Goal: Information Seeking & Learning: Learn about a topic

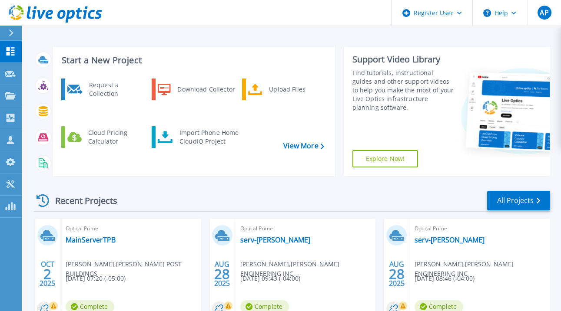
click at [13, 287] on div "Dashboard Dashboard Request Capture Request Capture Projects Projects Search Pr…" at bounding box center [11, 176] width 22 height 271
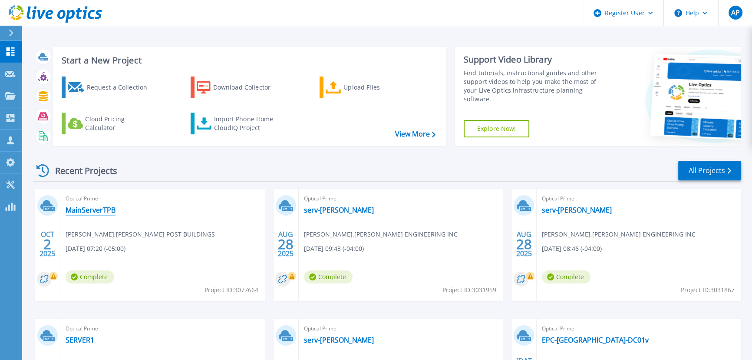
click at [85, 209] on link "MainServerTPB" at bounding box center [91, 209] width 50 height 9
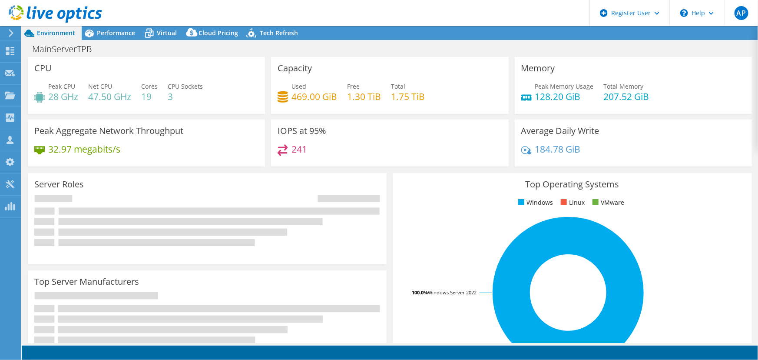
select select "USD"
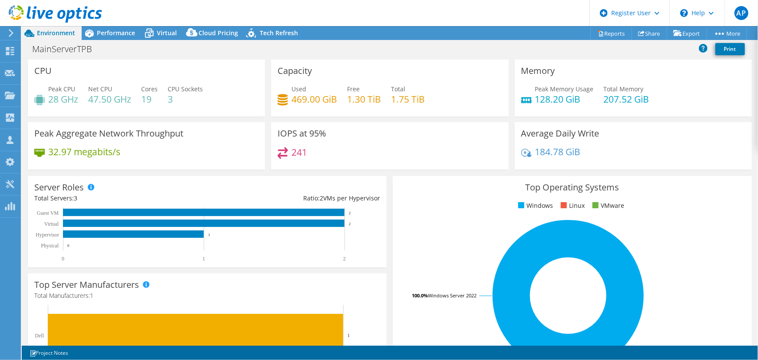
click at [494, 191] on h3 "Top Operating Systems" at bounding box center [572, 187] width 346 height 10
click at [130, 33] on span "Performance" at bounding box center [116, 33] width 38 height 8
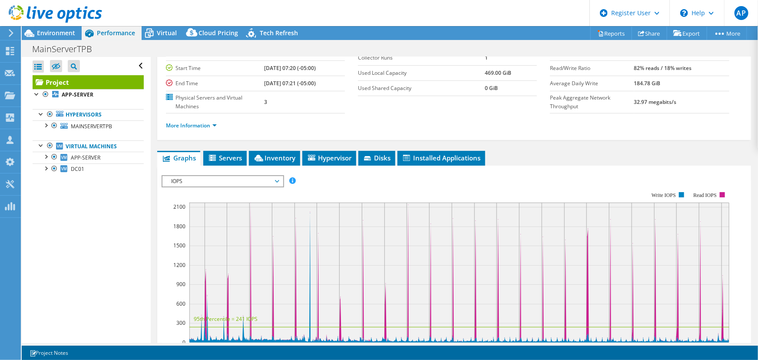
scroll to position [79, 0]
drag, startPoint x: 229, startPoint y: 159, endPoint x: 229, endPoint y: 151, distance: 7.8
click at [230, 175] on span "IOPS" at bounding box center [223, 180] width 112 height 10
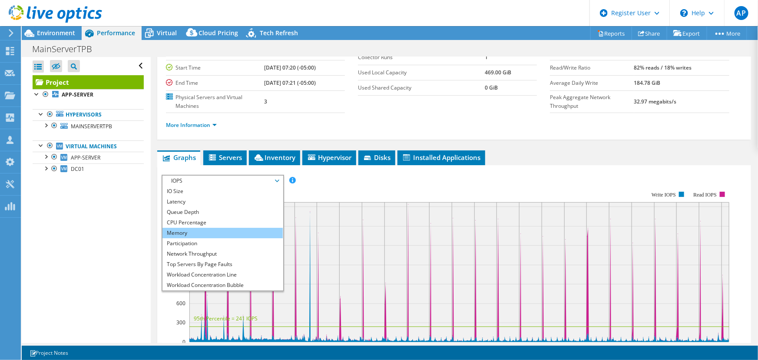
scroll to position [31, 0]
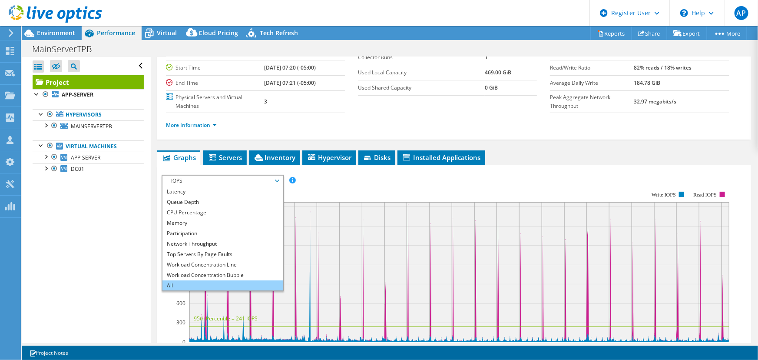
click at [194, 280] on li "All" at bounding box center [222, 285] width 120 height 10
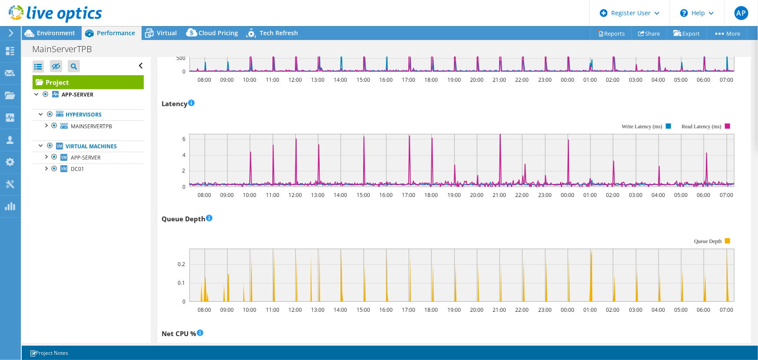
scroll to position [592, 0]
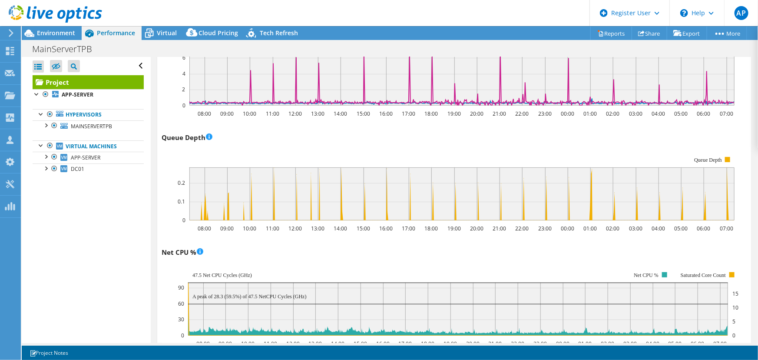
click at [93, 195] on div "Open All Close All Hide Excluded Nodes Project Tree Filter" at bounding box center [86, 200] width 129 height 286
click at [45, 129] on div at bounding box center [45, 124] width 9 height 9
click at [39, 167] on div at bounding box center [41, 167] width 9 height 9
click at [40, 170] on div at bounding box center [41, 167] width 9 height 9
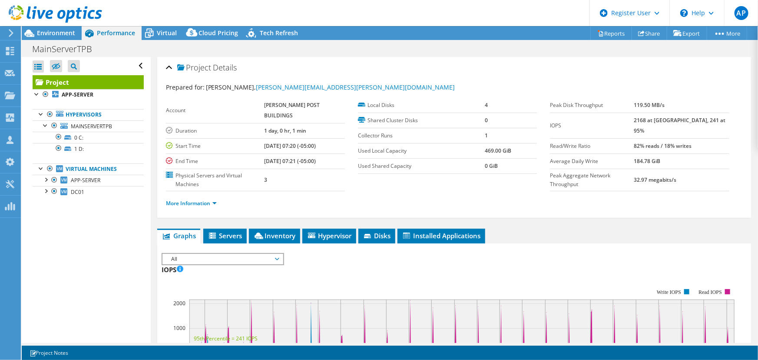
scroll to position [0, 0]
drag, startPoint x: 181, startPoint y: 0, endPoint x: 242, endPoint y: 40, distance: 72.7
click at [443, 59] on div "Project Details" at bounding box center [454, 68] width 576 height 19
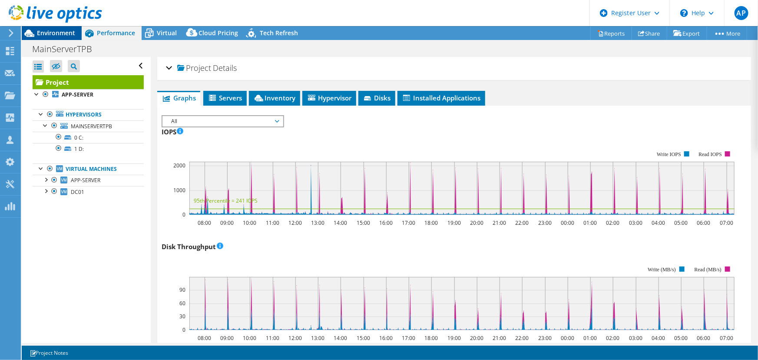
click at [62, 35] on span "Environment" at bounding box center [56, 33] width 38 height 8
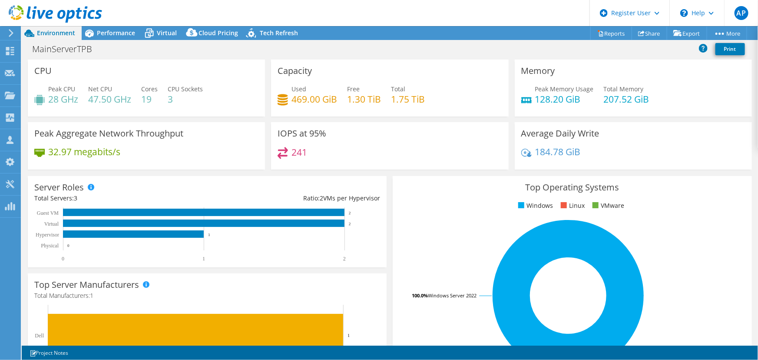
click at [122, 41] on div "MainServerTPB Print" at bounding box center [390, 49] width 736 height 16
click at [119, 35] on span "Performance" at bounding box center [116, 33] width 38 height 8
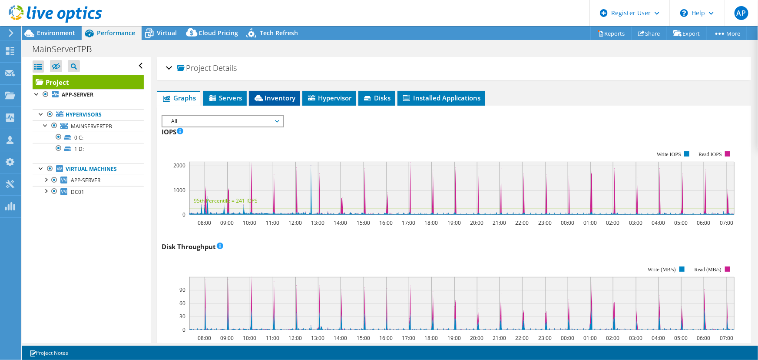
click at [275, 95] on span "Inventory" at bounding box center [274, 97] width 43 height 9
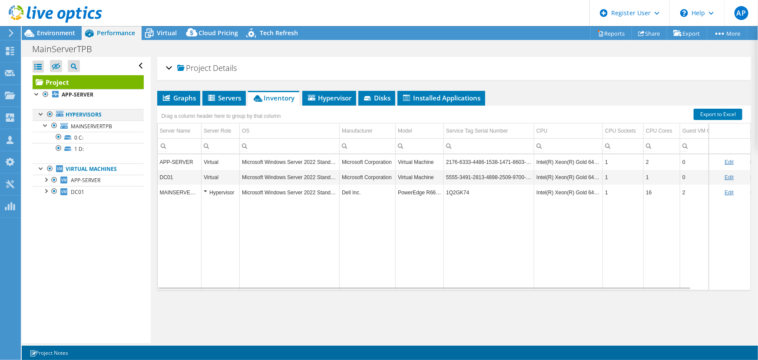
click at [40, 114] on div at bounding box center [41, 113] width 9 height 9
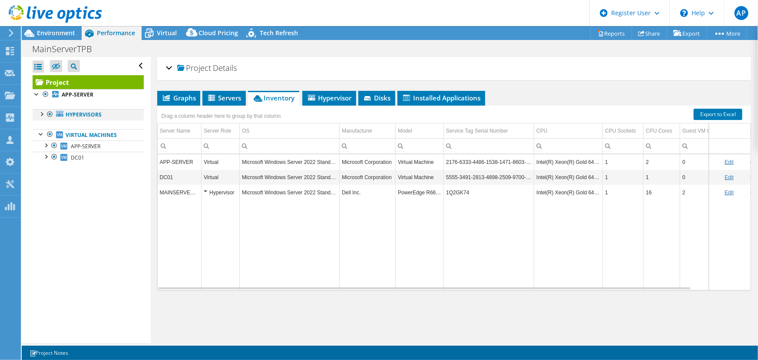
click at [40, 114] on div at bounding box center [41, 113] width 9 height 9
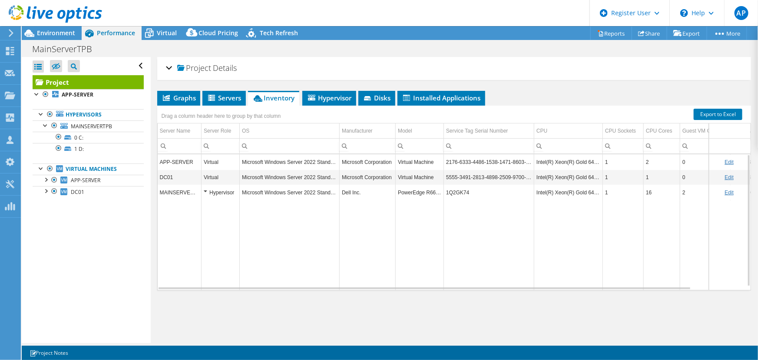
click at [205, 189] on div "Hypervisor" at bounding box center [220, 192] width 33 height 10
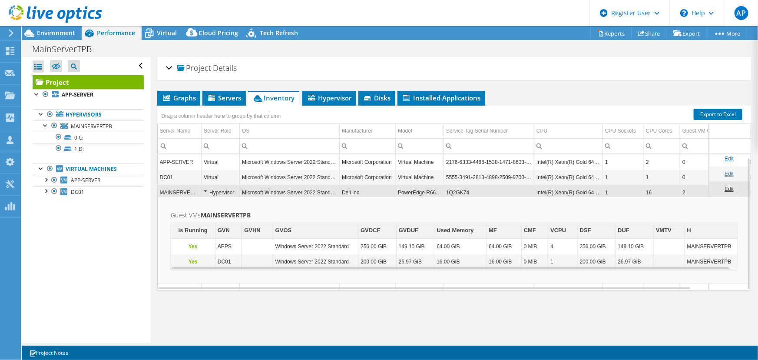
scroll to position [3, 0]
click at [51, 168] on div at bounding box center [50, 168] width 9 height 10
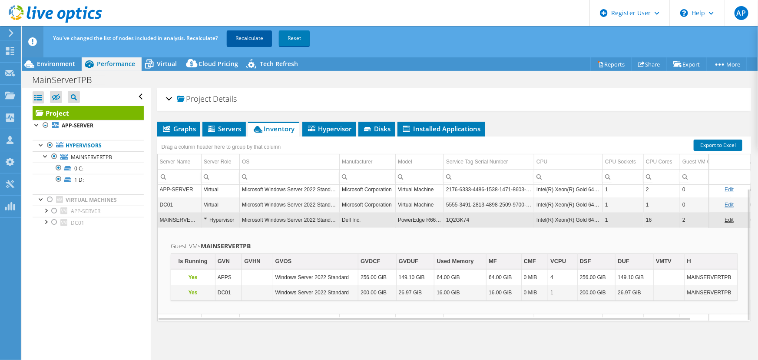
click at [251, 38] on link "Recalculate" at bounding box center [249, 38] width 45 height 16
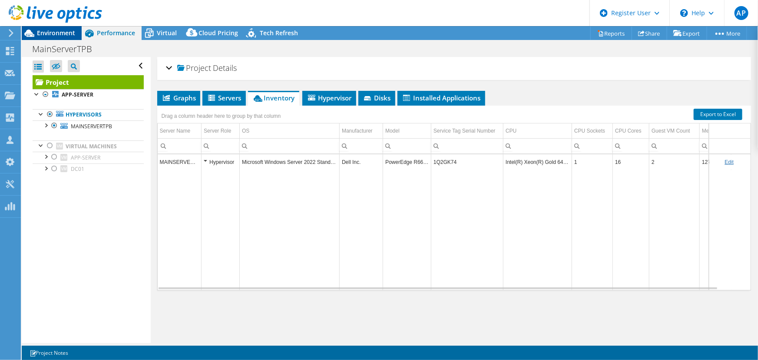
click at [52, 32] on span "Environment" at bounding box center [56, 33] width 38 height 8
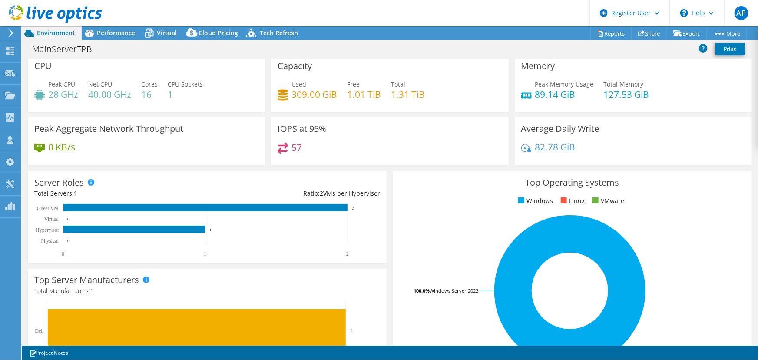
scroll to position [0, 0]
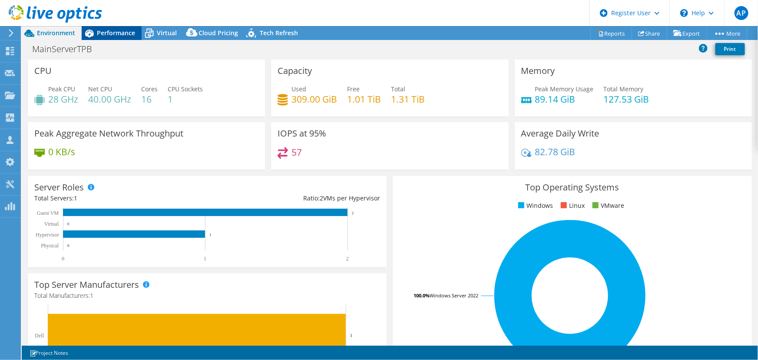
drag, startPoint x: 121, startPoint y: 36, endPoint x: 102, endPoint y: 31, distance: 19.8
click at [121, 36] on span "Performance" at bounding box center [116, 33] width 38 height 8
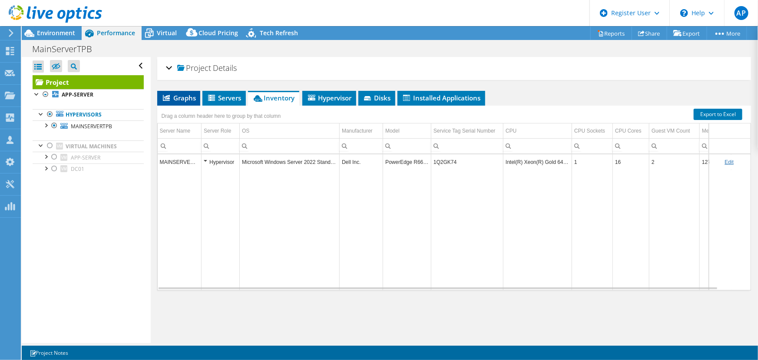
click at [178, 93] on span "Graphs" at bounding box center [179, 97] width 34 height 9
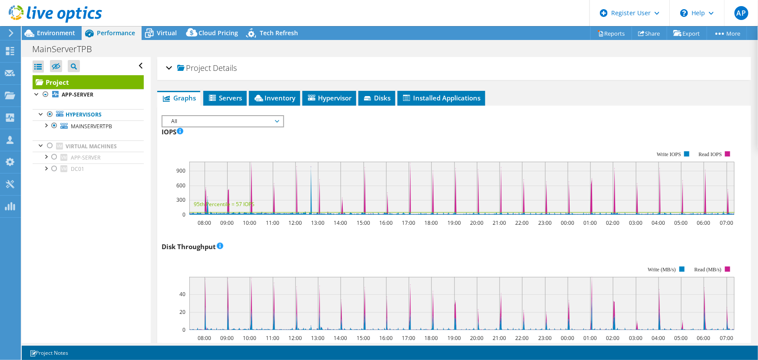
click at [198, 118] on span "All" at bounding box center [223, 121] width 112 height 10
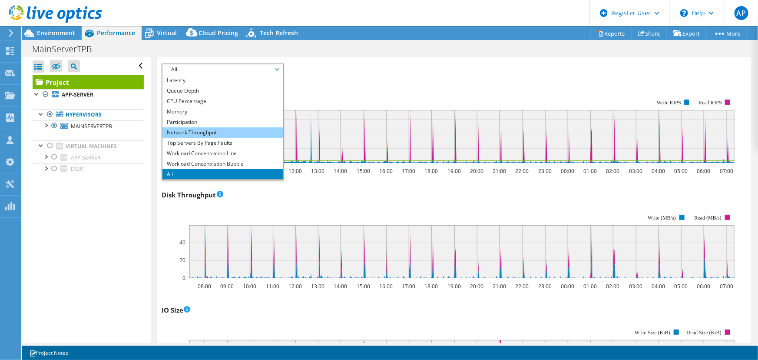
scroll to position [118, 0]
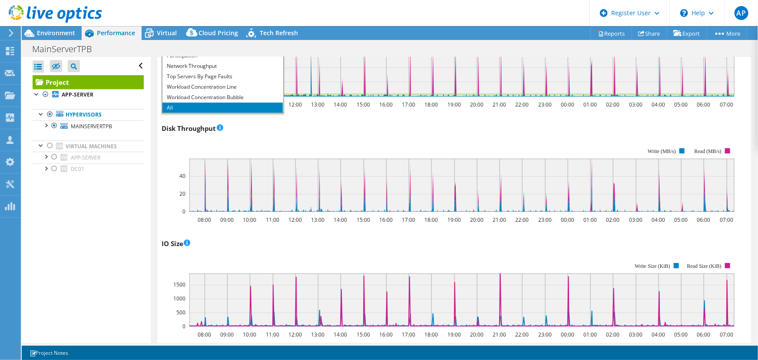
click at [194, 107] on li "All" at bounding box center [222, 107] width 120 height 10
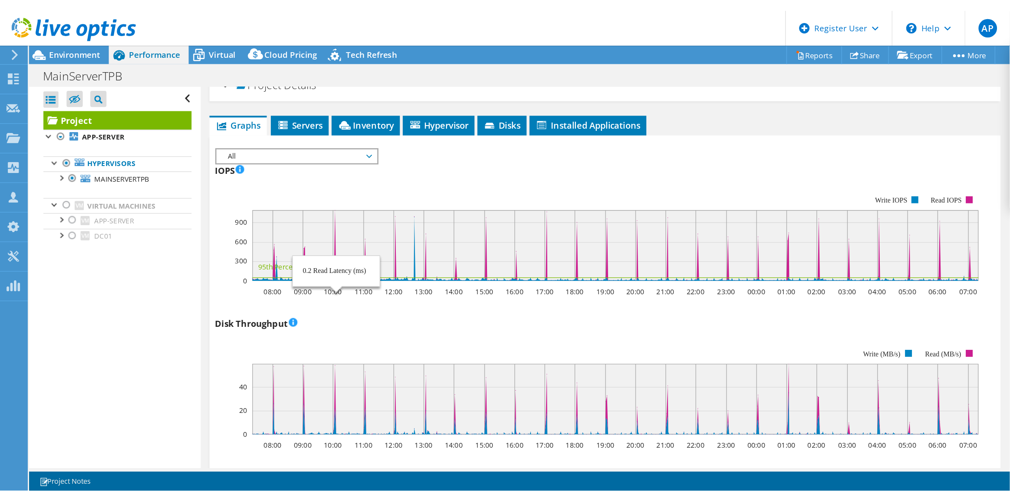
scroll to position [0, 0]
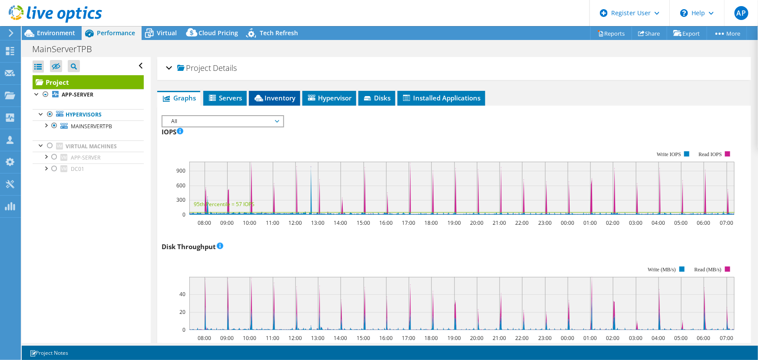
click at [280, 96] on span "Inventory" at bounding box center [274, 97] width 43 height 9
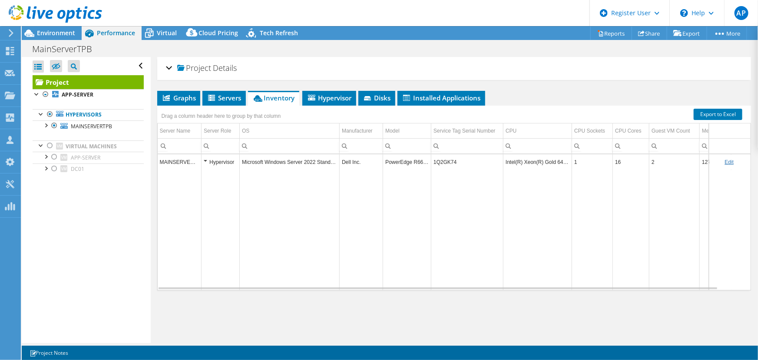
click at [444, 158] on td "1Q2GK74" at bounding box center [467, 161] width 72 height 15
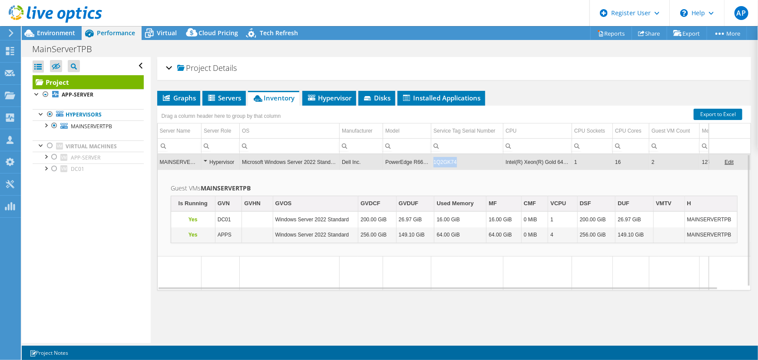
drag, startPoint x: 460, startPoint y: 161, endPoint x: 434, endPoint y: 164, distance: 26.7
click at [434, 164] on td "1Q2GK74" at bounding box center [467, 161] width 72 height 15
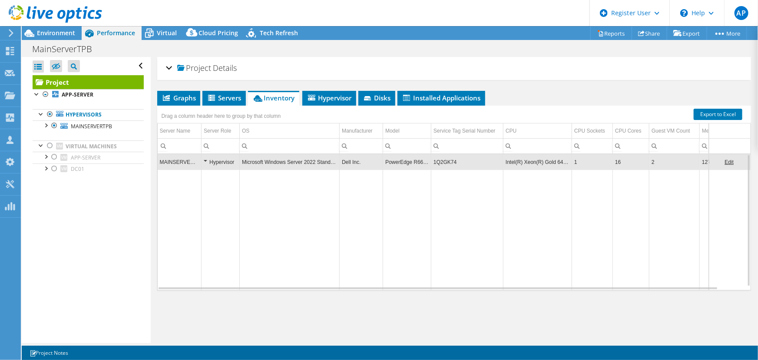
drag, startPoint x: 436, startPoint y: 163, endPoint x: 434, endPoint y: 156, distance: 6.7
click at [434, 156] on td "1Q2GK74" at bounding box center [467, 161] width 72 height 15
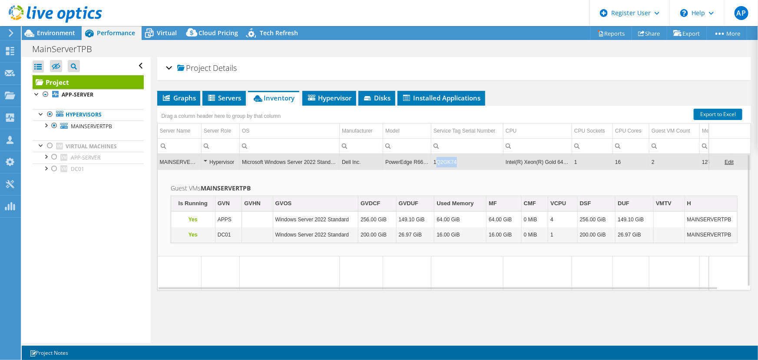
drag, startPoint x: 434, startPoint y: 156, endPoint x: 457, endPoint y: 163, distance: 24.3
click at [457, 163] on td "1Q2GK74" at bounding box center [467, 161] width 72 height 15
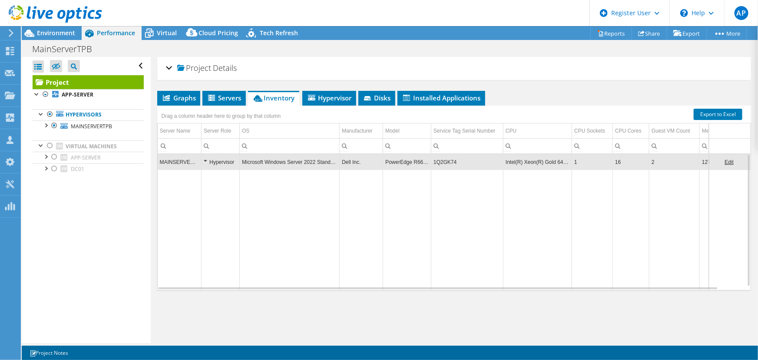
click at [457, 163] on td "1Q2GK74" at bounding box center [467, 161] width 72 height 15
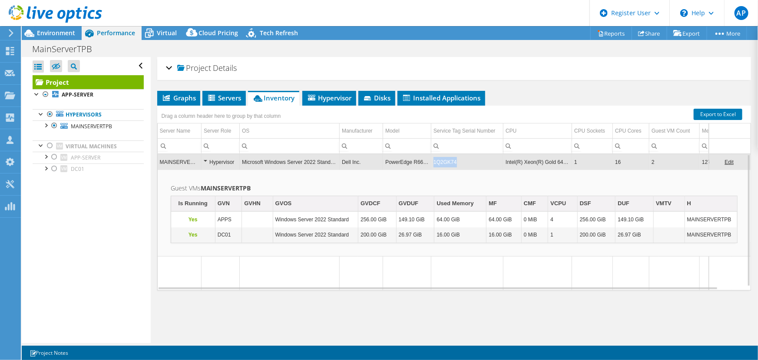
drag, startPoint x: 457, startPoint y: 163, endPoint x: 436, endPoint y: 163, distance: 21.7
click at [436, 163] on td "1Q2GK74" at bounding box center [467, 161] width 72 height 15
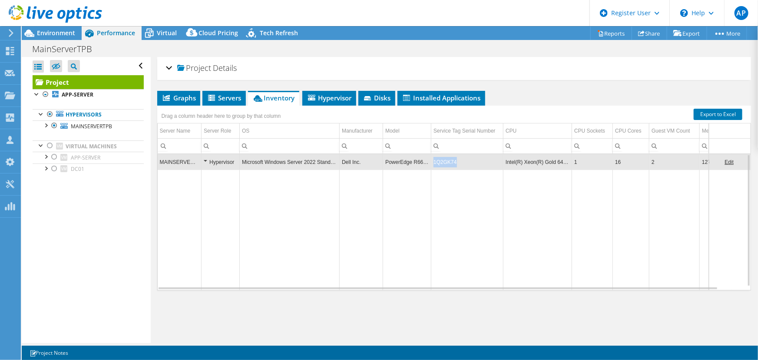
copy td "1Q2GK74"
drag, startPoint x: 465, startPoint y: 161, endPoint x: 442, endPoint y: 161, distance: 23.0
click at [442, 161] on td "1Q2GK74" at bounding box center [467, 161] width 72 height 15
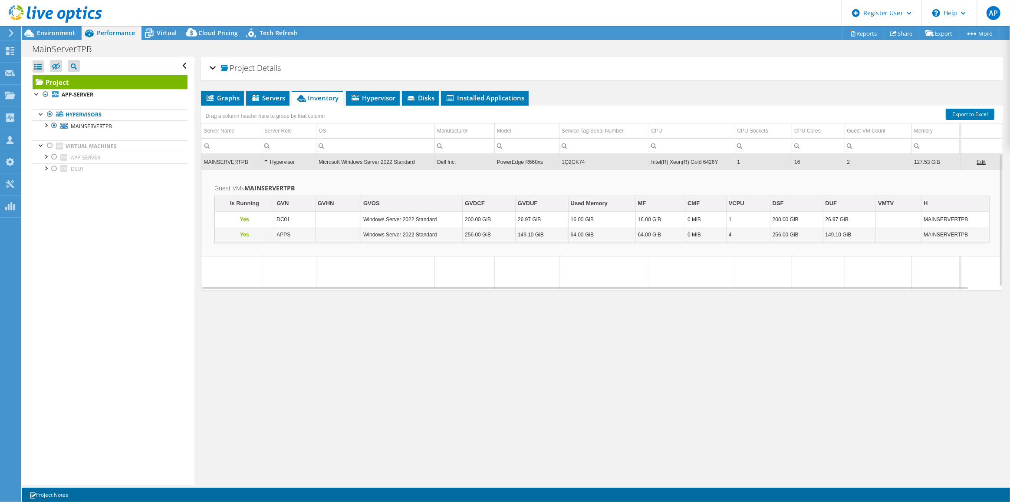
click at [233, 359] on div "Project Details Prepared for: Michael Draper, michael.draper@troyerpost.com Acc…" at bounding box center [602, 271] width 815 height 428
